Goal: Task Accomplishment & Management: Complete application form

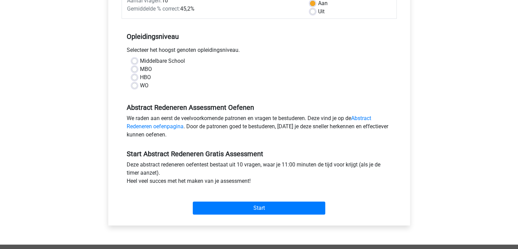
scroll to position [115, 0]
click at [140, 59] on label "Middelbare School" at bounding box center [162, 61] width 45 height 8
click at [135, 59] on input "Middelbare School" at bounding box center [134, 60] width 5 height 7
radio input "true"
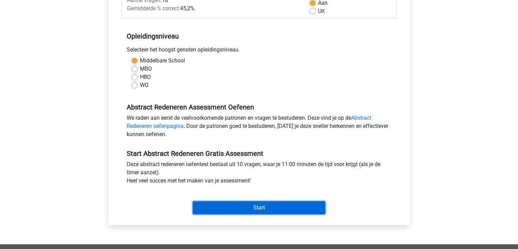
click at [241, 207] on input "Start" at bounding box center [259, 207] width 133 height 13
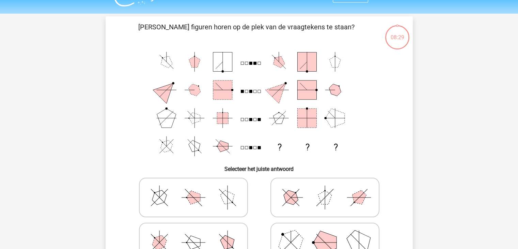
scroll to position [16, 0]
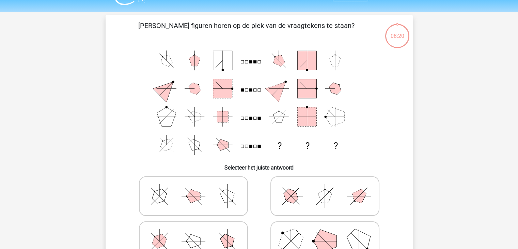
click at [316, 110] on rect at bounding box center [307, 116] width 19 height 19
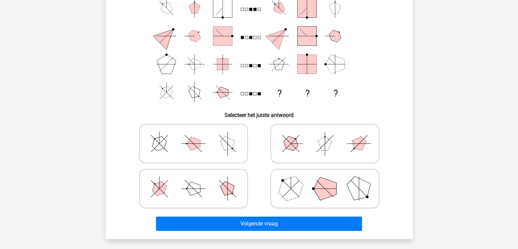
scroll to position [68, 0]
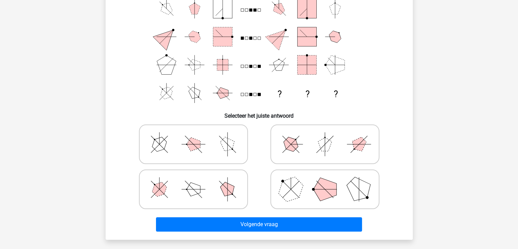
click at [308, 142] on icon at bounding box center [325, 144] width 102 height 34
click at [325, 136] on input "radio" at bounding box center [327, 133] width 4 height 4
radio input "true"
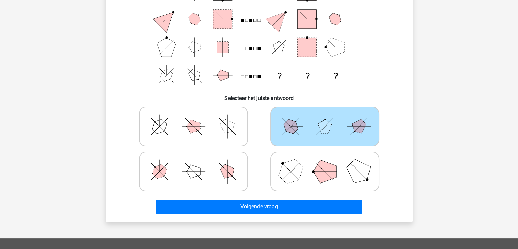
scroll to position [86, 0]
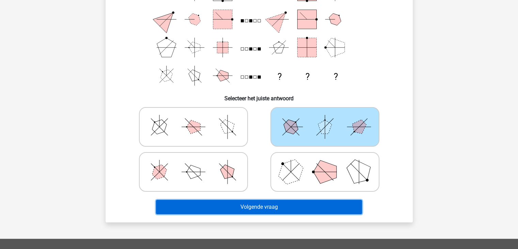
click at [255, 207] on button "Volgende vraag" at bounding box center [259, 207] width 206 height 14
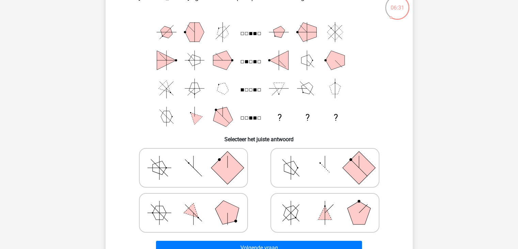
scroll to position [44, 0]
click at [345, 210] on icon at bounding box center [325, 213] width 102 height 34
click at [330, 205] on input "radio" at bounding box center [327, 202] width 4 height 4
radio input "true"
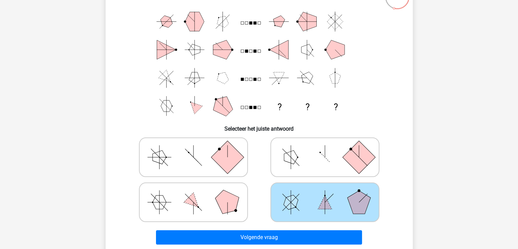
scroll to position [59, 0]
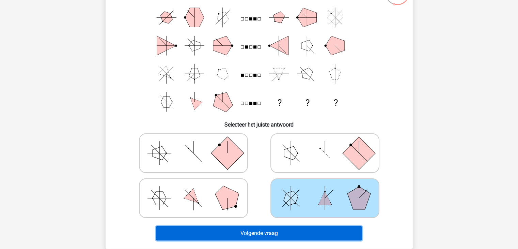
click at [290, 238] on button "Volgende vraag" at bounding box center [259, 233] width 206 height 14
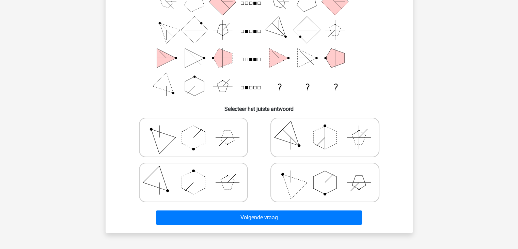
scroll to position [75, 0]
drag, startPoint x: 194, startPoint y: 71, endPoint x: 400, endPoint y: 105, distance: 208.9
click at [400, 105] on h6 "Selecteer het juiste antwoord" at bounding box center [260, 106] width 286 height 12
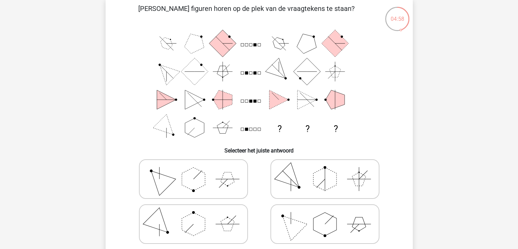
scroll to position [31, 0]
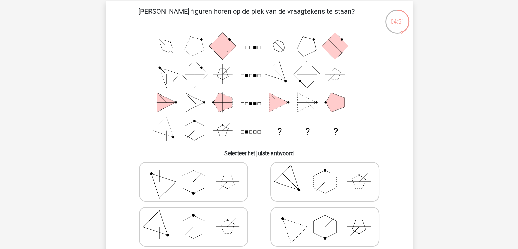
click at [383, 117] on icon "? ? ?" at bounding box center [259, 88] width 275 height 112
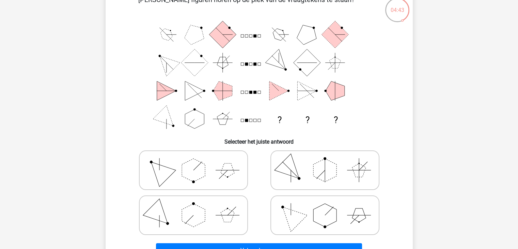
scroll to position [44, 0]
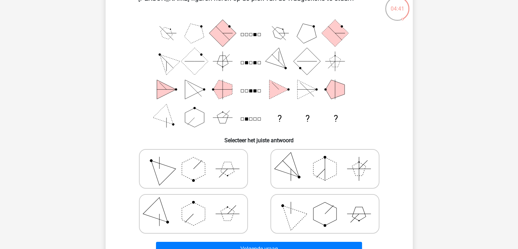
click at [162, 197] on icon at bounding box center [193, 214] width 102 height 34
click at [194, 201] on input "radio" at bounding box center [196, 203] width 4 height 4
radio input "true"
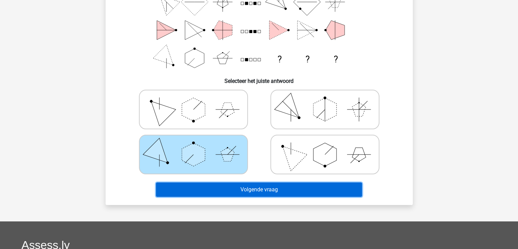
click at [268, 185] on button "Volgende vraag" at bounding box center [259, 189] width 206 height 14
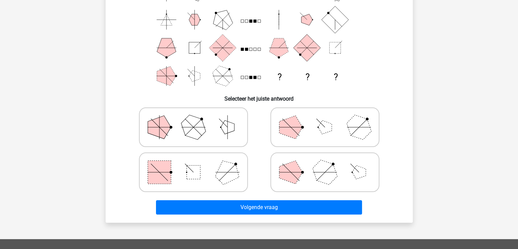
scroll to position [86, 0]
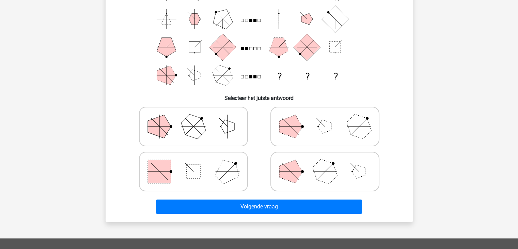
click at [219, 128] on icon at bounding box center [193, 126] width 102 height 34
click at [198, 118] on input "radio" at bounding box center [196, 116] width 4 height 4
radio input "true"
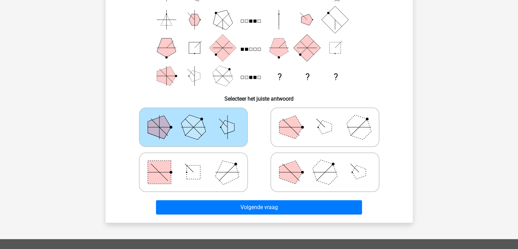
scroll to position [86, 0]
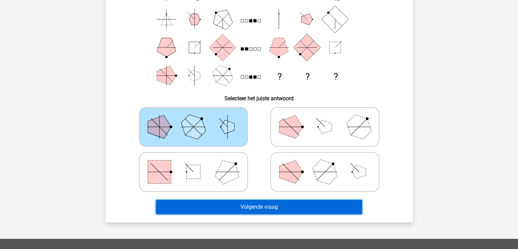
click at [267, 204] on button "Volgende vraag" at bounding box center [259, 207] width 206 height 14
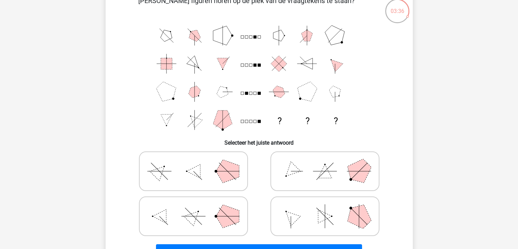
scroll to position [40, 0]
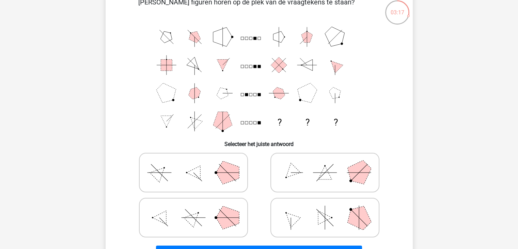
click at [298, 210] on icon at bounding box center [325, 217] width 102 height 34
click at [325, 209] on input "radio" at bounding box center [327, 207] width 4 height 4
radio input "true"
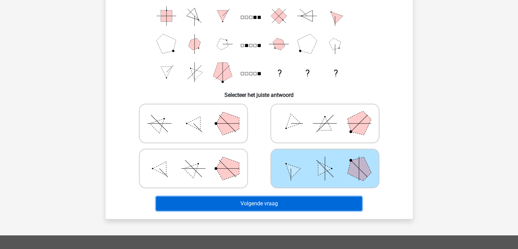
click at [294, 202] on button "Volgende vraag" at bounding box center [259, 203] width 206 height 14
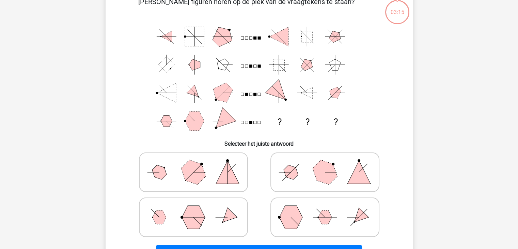
scroll to position [31, 0]
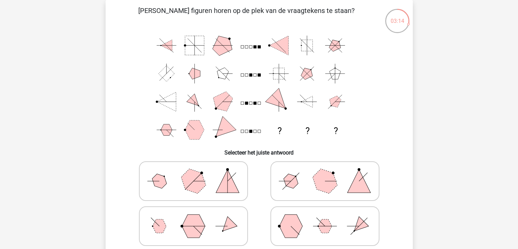
click at [215, 176] on icon at bounding box center [193, 181] width 102 height 34
click at [198, 172] on input "radio" at bounding box center [196, 170] width 4 height 4
radio input "true"
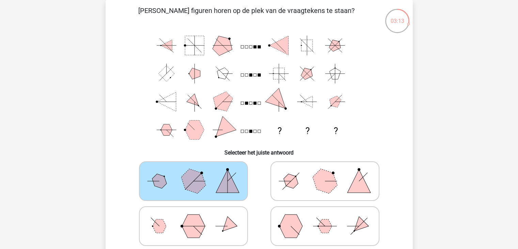
click at [218, 179] on icon at bounding box center [193, 181] width 102 height 34
click at [198, 172] on input "radio" at bounding box center [196, 170] width 4 height 4
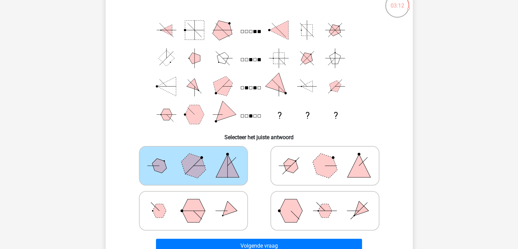
scroll to position [48, 0]
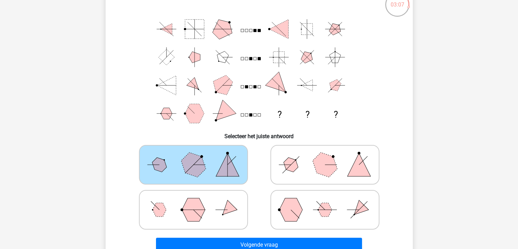
click at [208, 211] on icon at bounding box center [193, 210] width 102 height 34
click at [198, 201] on input "radio" at bounding box center [196, 199] width 4 height 4
radio input "true"
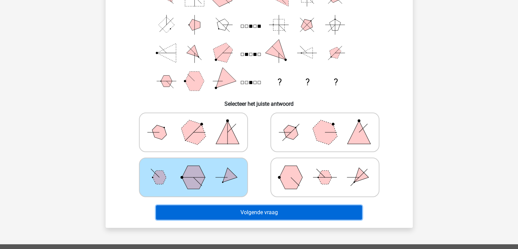
click at [236, 212] on button "Volgende vraag" at bounding box center [259, 212] width 206 height 14
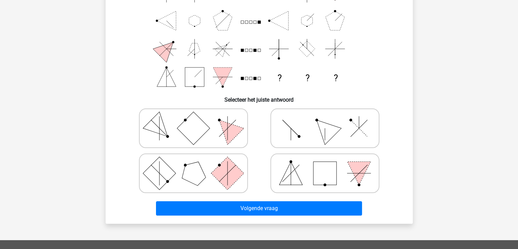
scroll to position [85, 0]
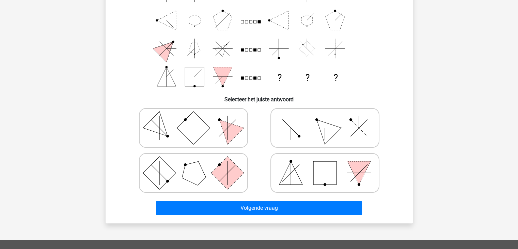
click at [223, 185] on icon at bounding box center [193, 173] width 102 height 34
click at [198, 164] on input "radio" at bounding box center [196, 162] width 4 height 4
radio input "true"
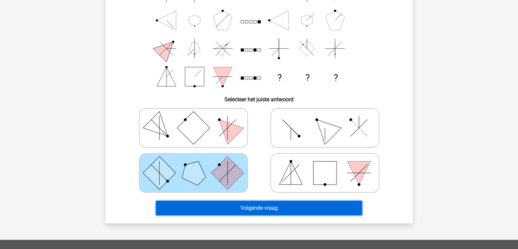
click at [246, 206] on button "Volgende vraag" at bounding box center [259, 208] width 206 height 14
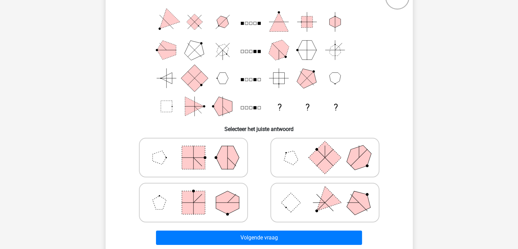
scroll to position [55, 0]
click at [211, 185] on icon at bounding box center [193, 202] width 102 height 34
click at [198, 190] on input "radio" at bounding box center [196, 192] width 4 height 4
radio input "true"
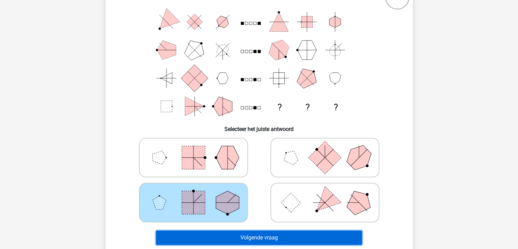
click at [263, 235] on button "Volgende vraag" at bounding box center [259, 237] width 206 height 14
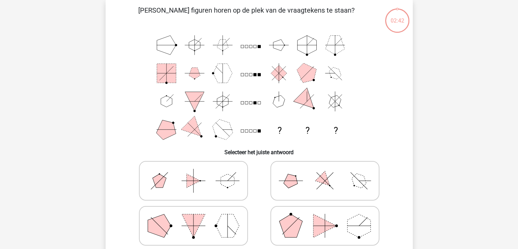
scroll to position [31, 0]
click at [234, 227] on polygon at bounding box center [227, 225] width 23 height 23
click at [198, 217] on input "radio" at bounding box center [196, 215] width 4 height 4
radio input "true"
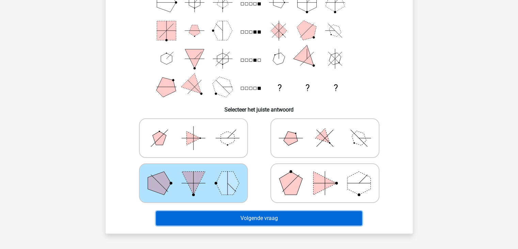
click at [248, 217] on button "Volgende vraag" at bounding box center [259, 218] width 206 height 14
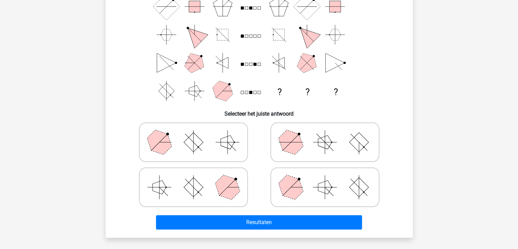
scroll to position [91, 0]
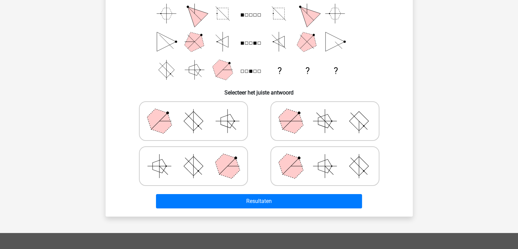
click at [200, 163] on rect at bounding box center [193, 165] width 19 height 19
click at [198, 157] on input "radio" at bounding box center [196, 155] width 4 height 4
radio input "true"
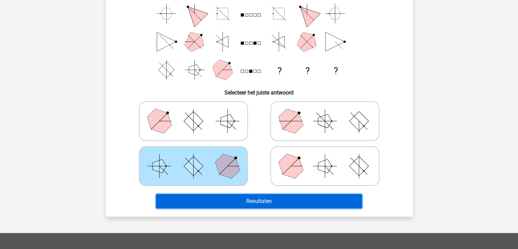
click at [230, 196] on button "Resultaten" at bounding box center [259, 201] width 206 height 14
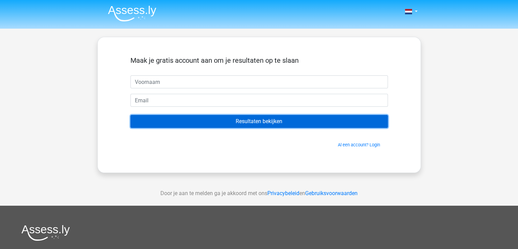
click at [269, 125] on input "Resultaten bekijken" at bounding box center [260, 121] width 258 height 13
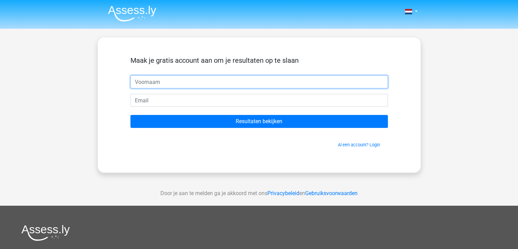
click at [232, 85] on input "text" at bounding box center [260, 81] width 258 height 13
click at [232, 85] on input "Tansi" at bounding box center [260, 81] width 258 height 13
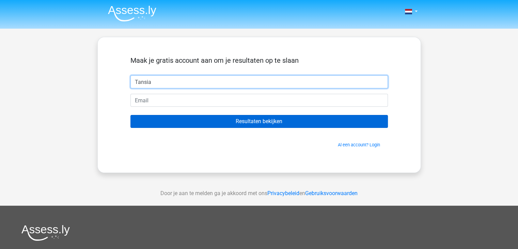
type input "Tansia"
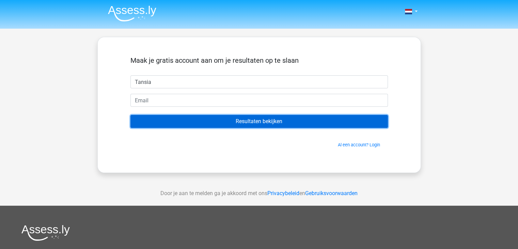
click at [247, 117] on input "Resultaten bekijken" at bounding box center [260, 121] width 258 height 13
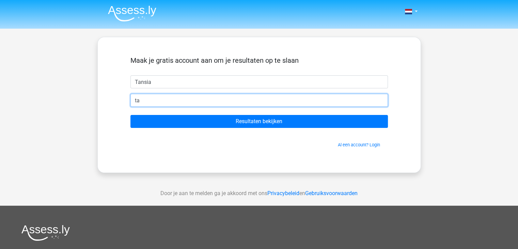
type input "tansiatracy@gmail.com"
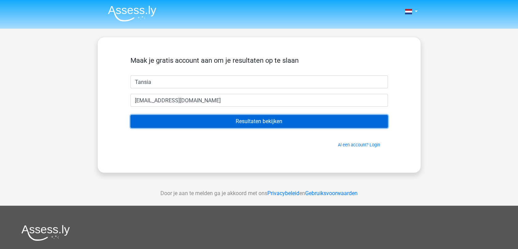
click at [210, 124] on input "Resultaten bekijken" at bounding box center [260, 121] width 258 height 13
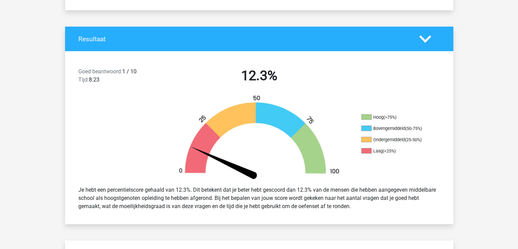
scroll to position [121, 0]
